Goal: Obtain resource: Download file/media

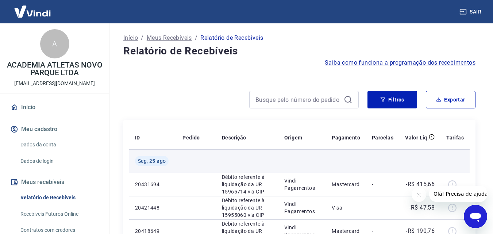
scroll to position [37, 0]
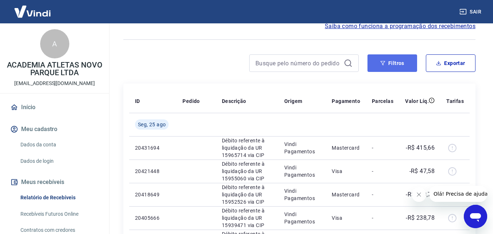
click at [396, 60] on button "Filtros" at bounding box center [393, 63] width 50 height 18
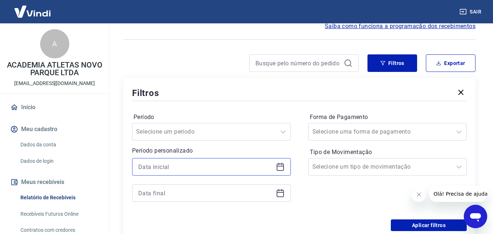
click at [161, 168] on input at bounding box center [205, 166] width 135 height 11
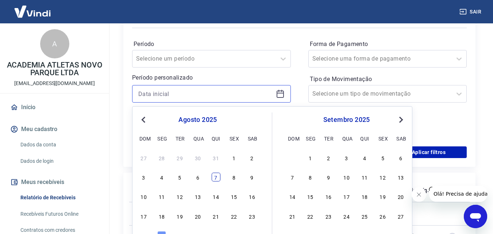
scroll to position [183, 0]
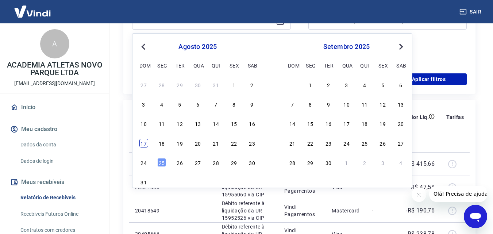
click at [146, 145] on div "17" at bounding box center [144, 143] width 9 height 9
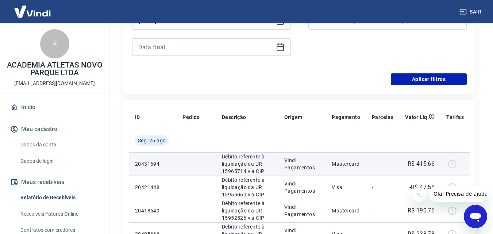
type input "[DATE]"
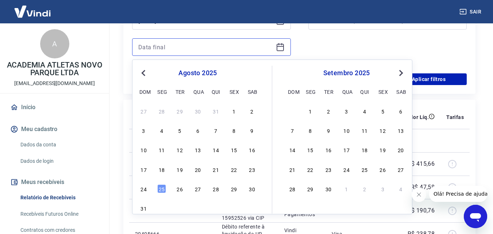
click at [197, 45] on input at bounding box center [205, 47] width 135 height 11
click at [163, 187] on div "25" at bounding box center [161, 188] width 9 height 9
type input "[DATE]"
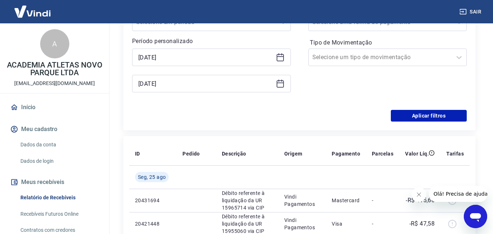
scroll to position [110, 0]
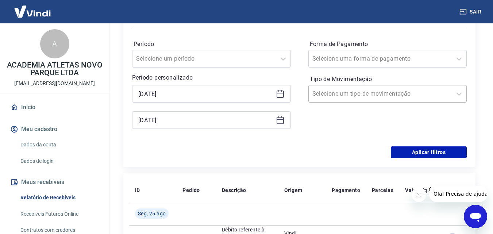
click at [351, 93] on input "Tipo de Movimentação" at bounding box center [350, 93] width 74 height 9
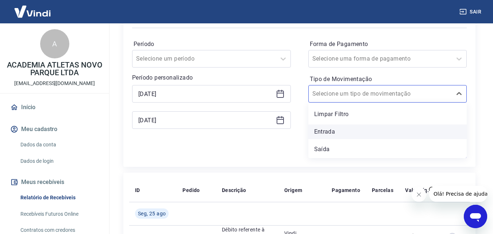
click at [329, 138] on div "Entrada" at bounding box center [388, 132] width 159 height 15
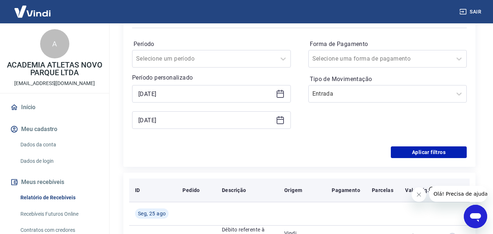
scroll to position [183, 0]
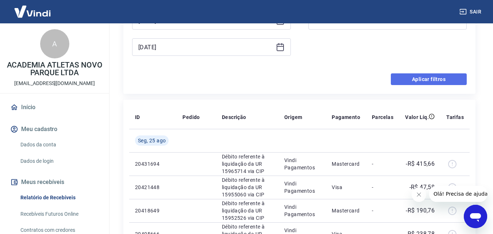
click at [431, 82] on button "Aplicar filtros" at bounding box center [429, 79] width 76 height 12
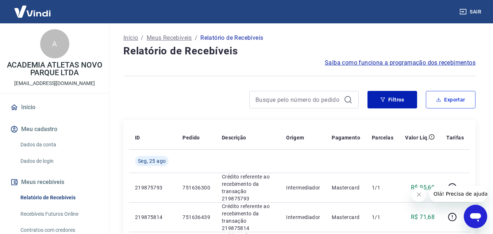
click at [453, 105] on button "Exportar" at bounding box center [451, 100] width 50 height 18
type input "[DATE]"
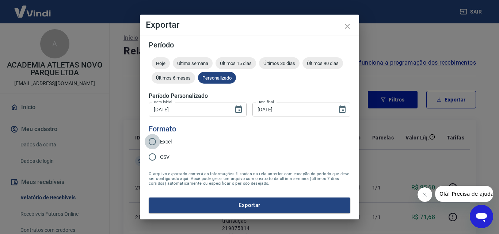
click at [156, 141] on input "Excel" at bounding box center [152, 141] width 15 height 15
radio input "true"
click at [255, 204] on button "Exportar" at bounding box center [250, 205] width 202 height 15
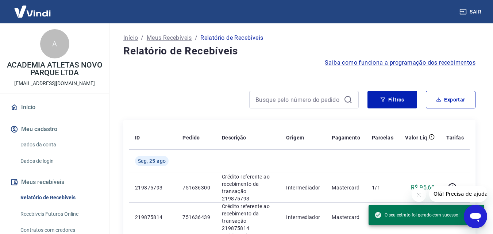
click at [416, 196] on icon "Fechar mensagem da empresa" at bounding box center [419, 195] width 6 height 6
click at [206, 84] on div at bounding box center [299, 76] width 352 height 18
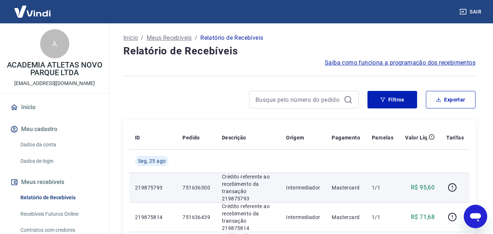
scroll to position [110, 0]
